Goal: Transaction & Acquisition: Obtain resource

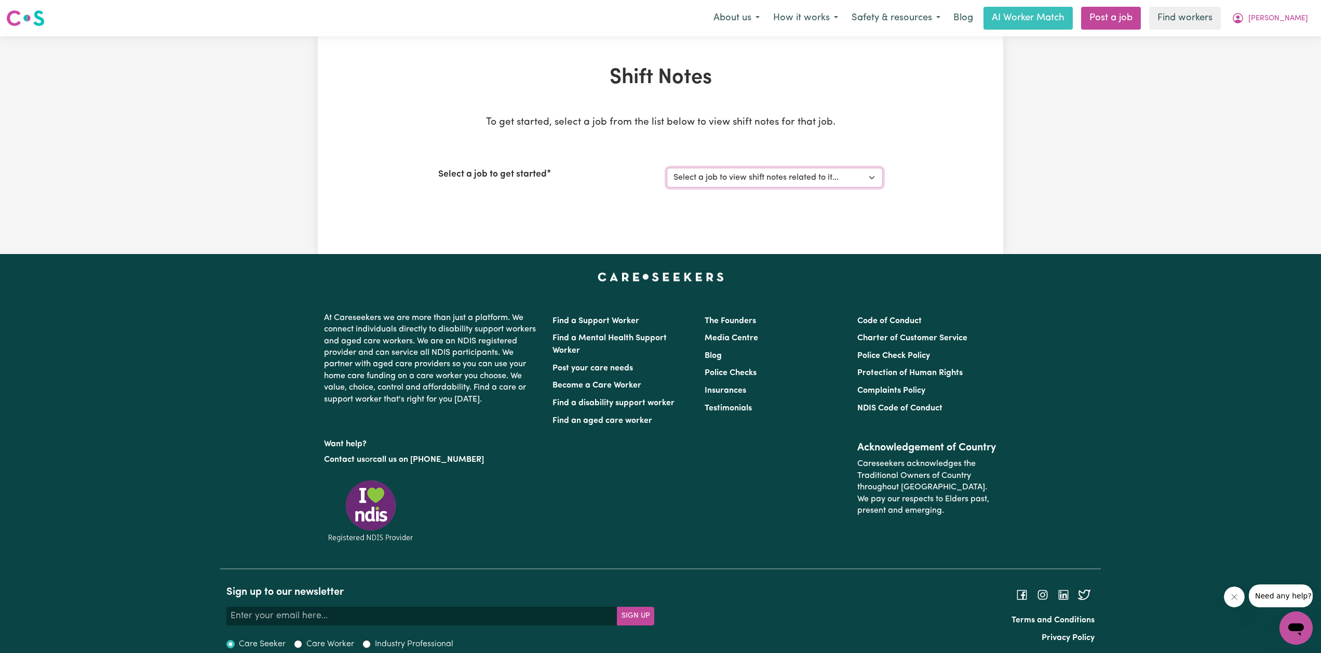
select select "14848"
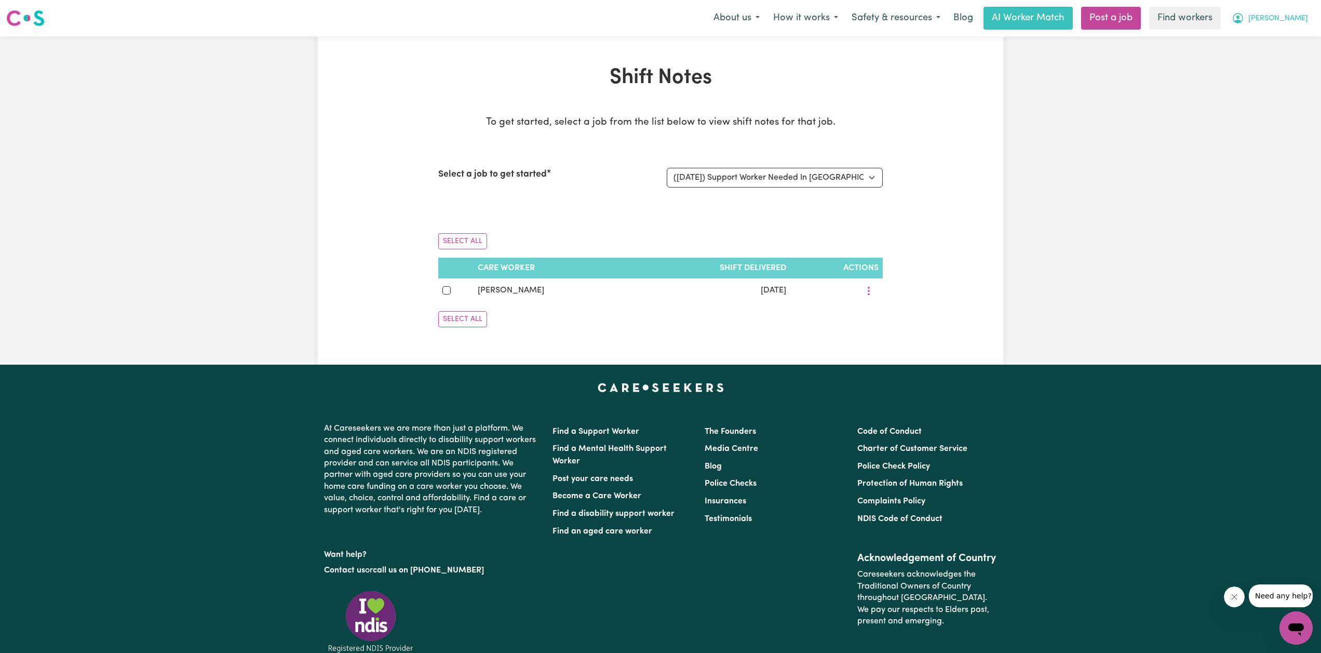
click at [1244, 17] on icon "My Account" at bounding box center [1237, 18] width 12 height 12
click at [1266, 40] on link "My Dashboard" at bounding box center [1273, 41] width 82 height 20
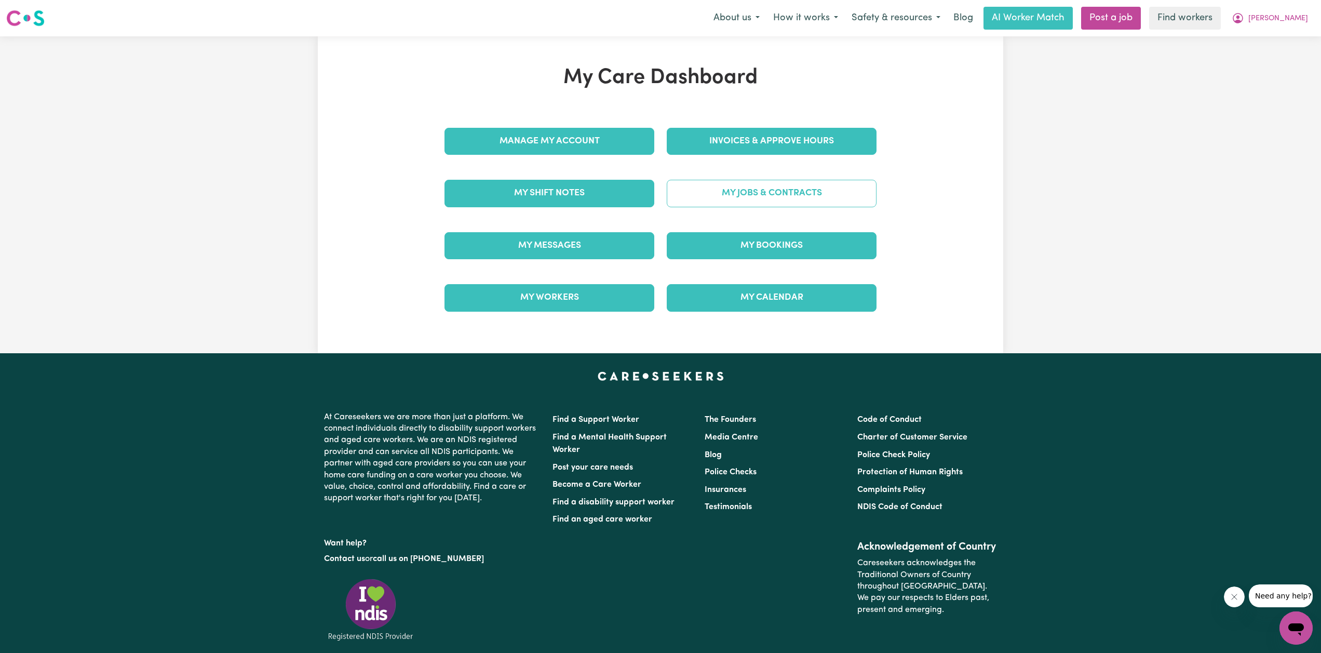
click at [729, 188] on link "My Jobs & Contracts" at bounding box center [772, 193] width 210 height 27
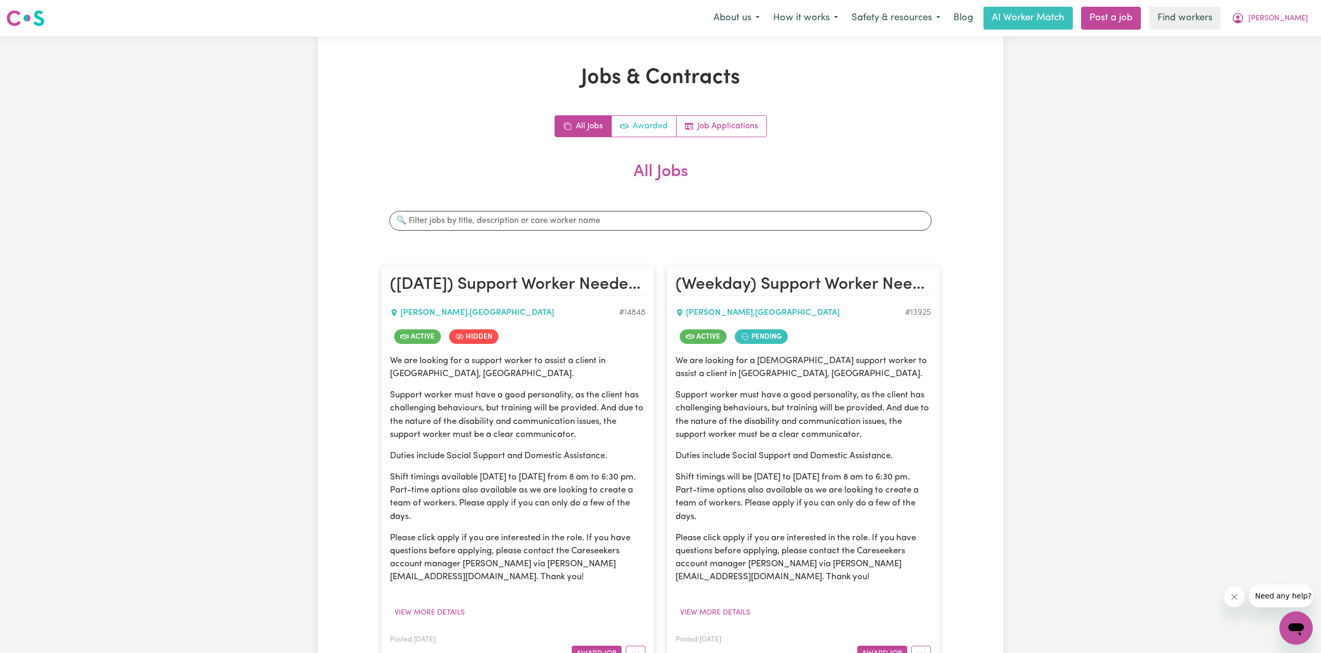
click at [649, 125] on link "Awarded" at bounding box center [644, 126] width 65 height 21
click at [1286, 19] on span "[PERSON_NAME]" at bounding box center [1278, 18] width 60 height 11
click at [1271, 44] on link "My Dashboard" at bounding box center [1273, 41] width 82 height 20
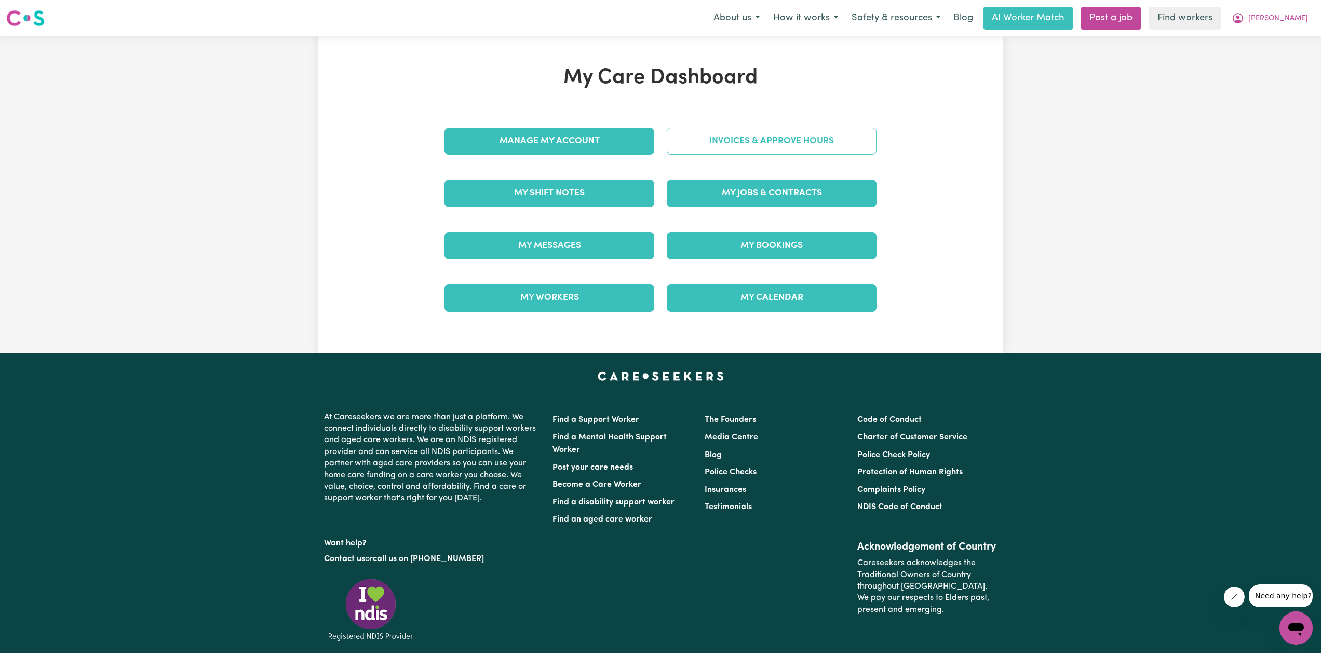
click at [791, 141] on link "Invoices & Approve Hours" at bounding box center [772, 141] width 210 height 27
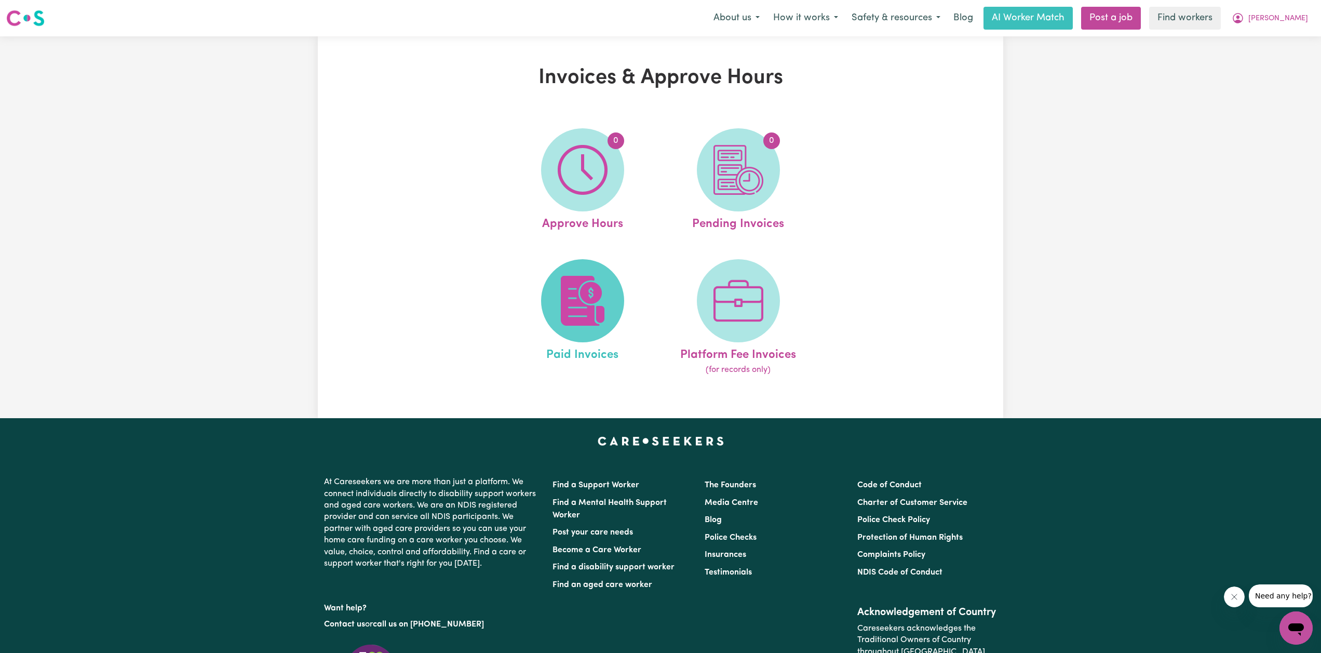
click at [603, 299] on img at bounding box center [583, 301] width 50 height 50
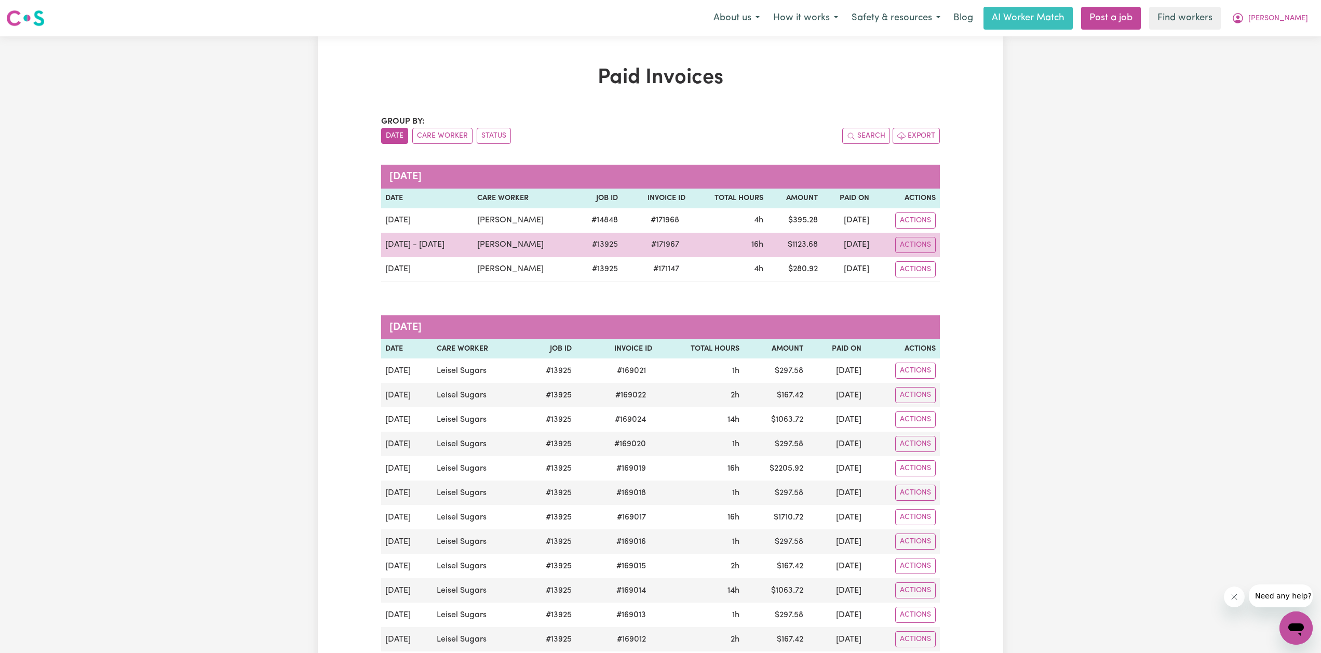
drag, startPoint x: 464, startPoint y: 247, endPoint x: 472, endPoint y: 246, distance: 7.9
click at [465, 247] on td "[DATE] - [DATE]" at bounding box center [427, 245] width 92 height 24
click at [902, 237] on button "Actions" at bounding box center [915, 245] width 40 height 16
click at [939, 309] on link "Download Invoice to Client" at bounding box center [968, 310] width 147 height 21
